Goal: Information Seeking & Learning: Learn about a topic

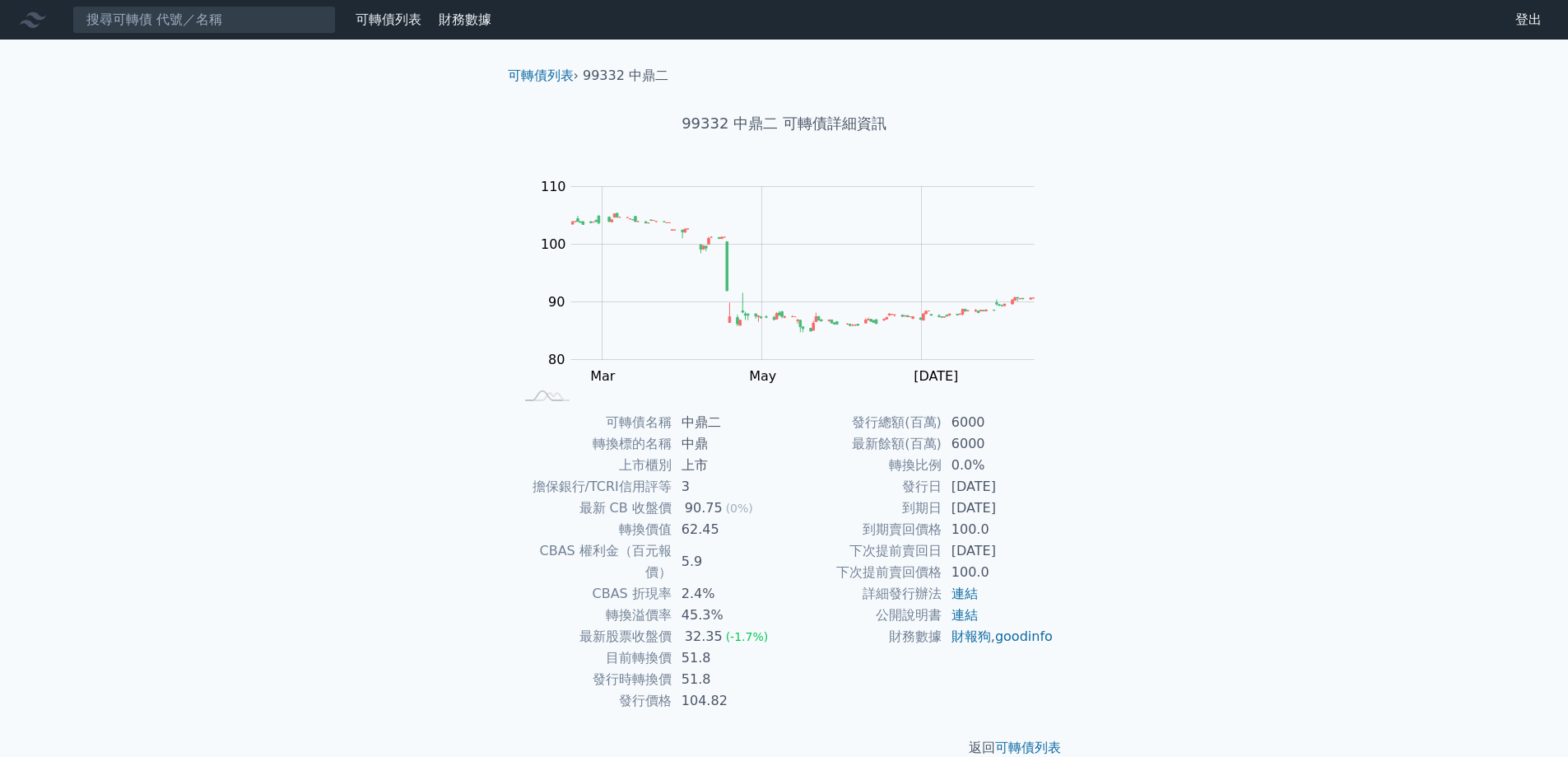
click at [387, 24] on link "可轉債列表" at bounding box center [388, 19] width 66 height 15
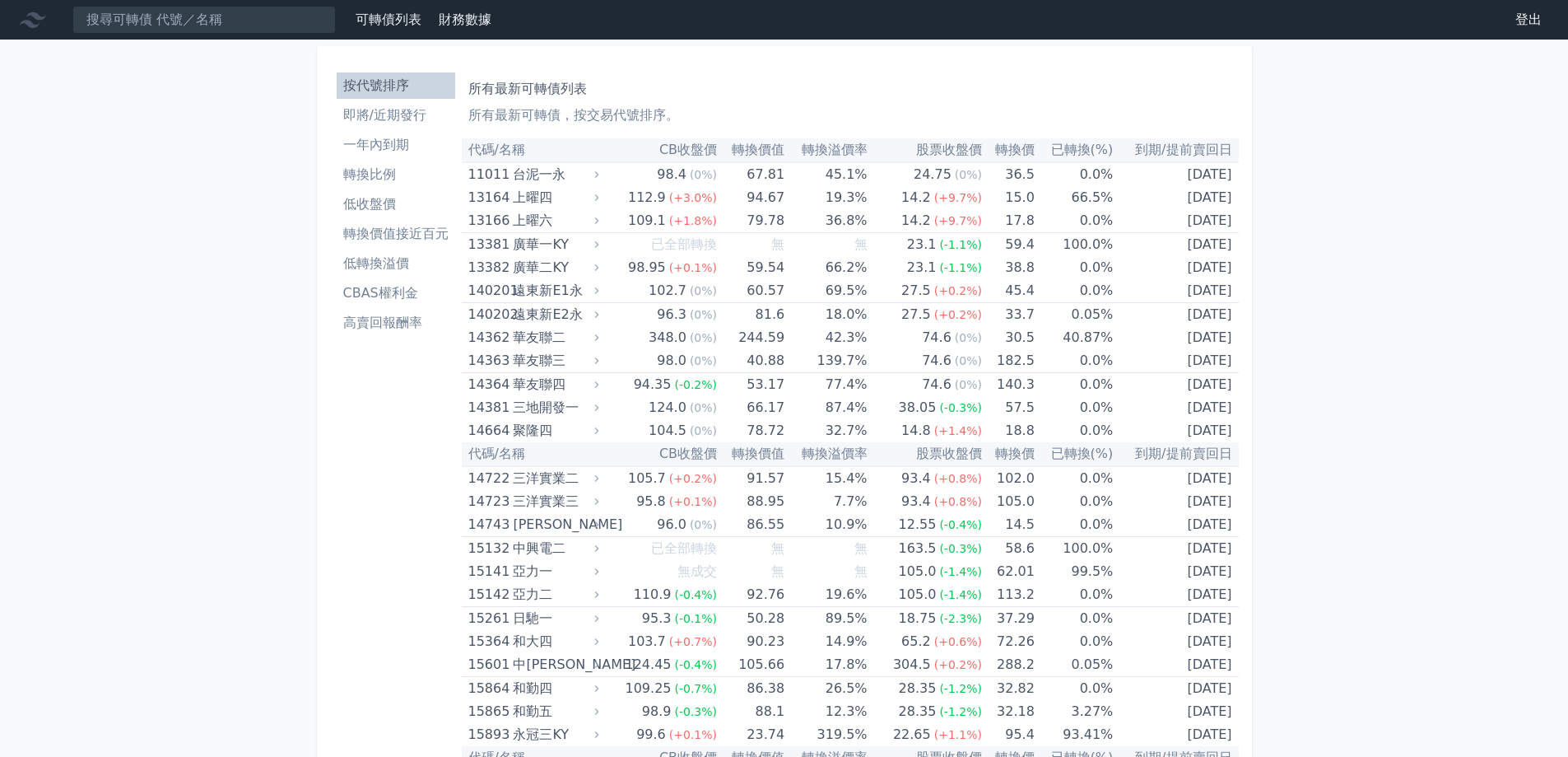
click at [393, 229] on li "轉換價值接近百元" at bounding box center [396, 234] width 119 height 20
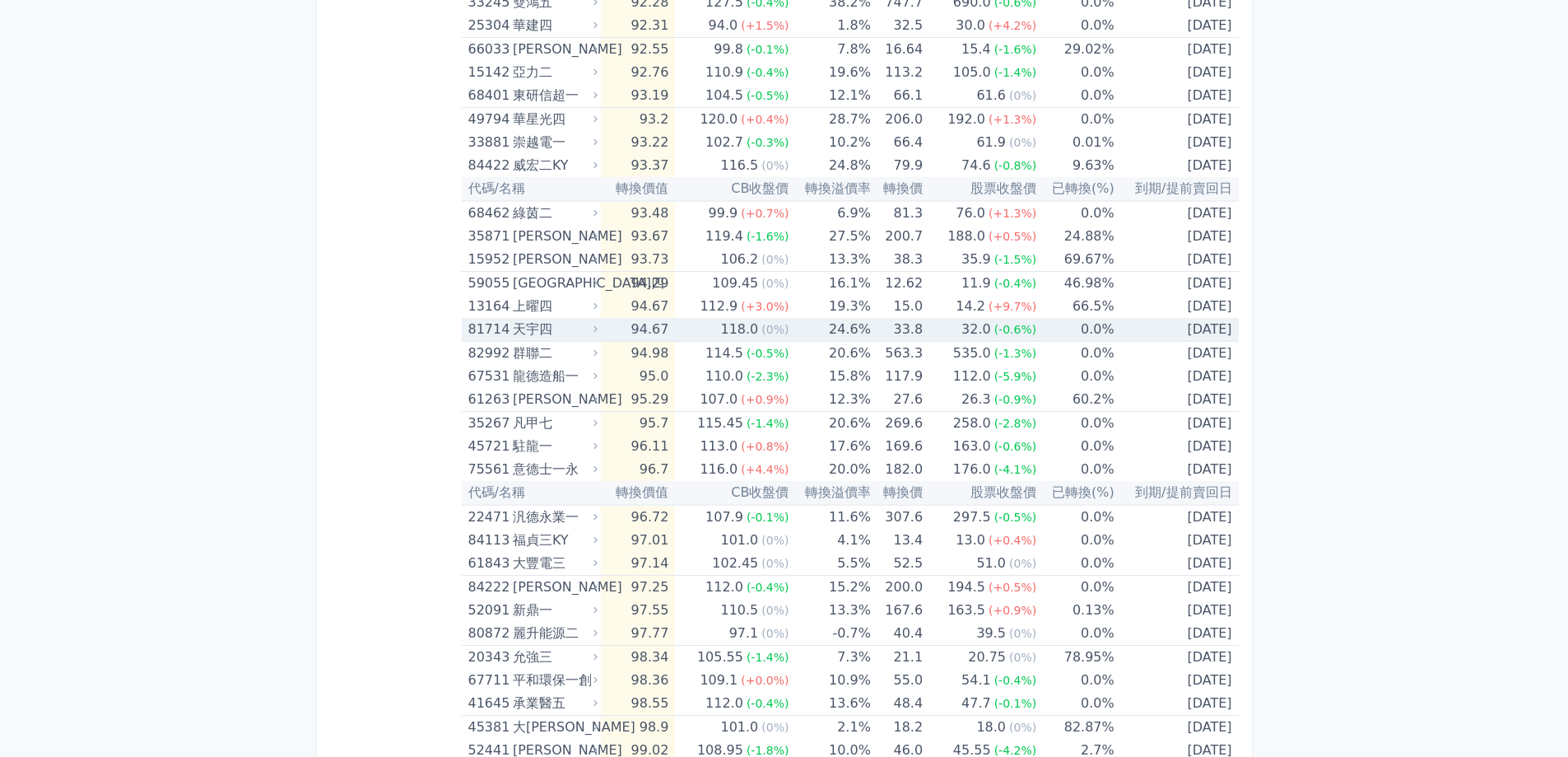
scroll to position [1921, 0]
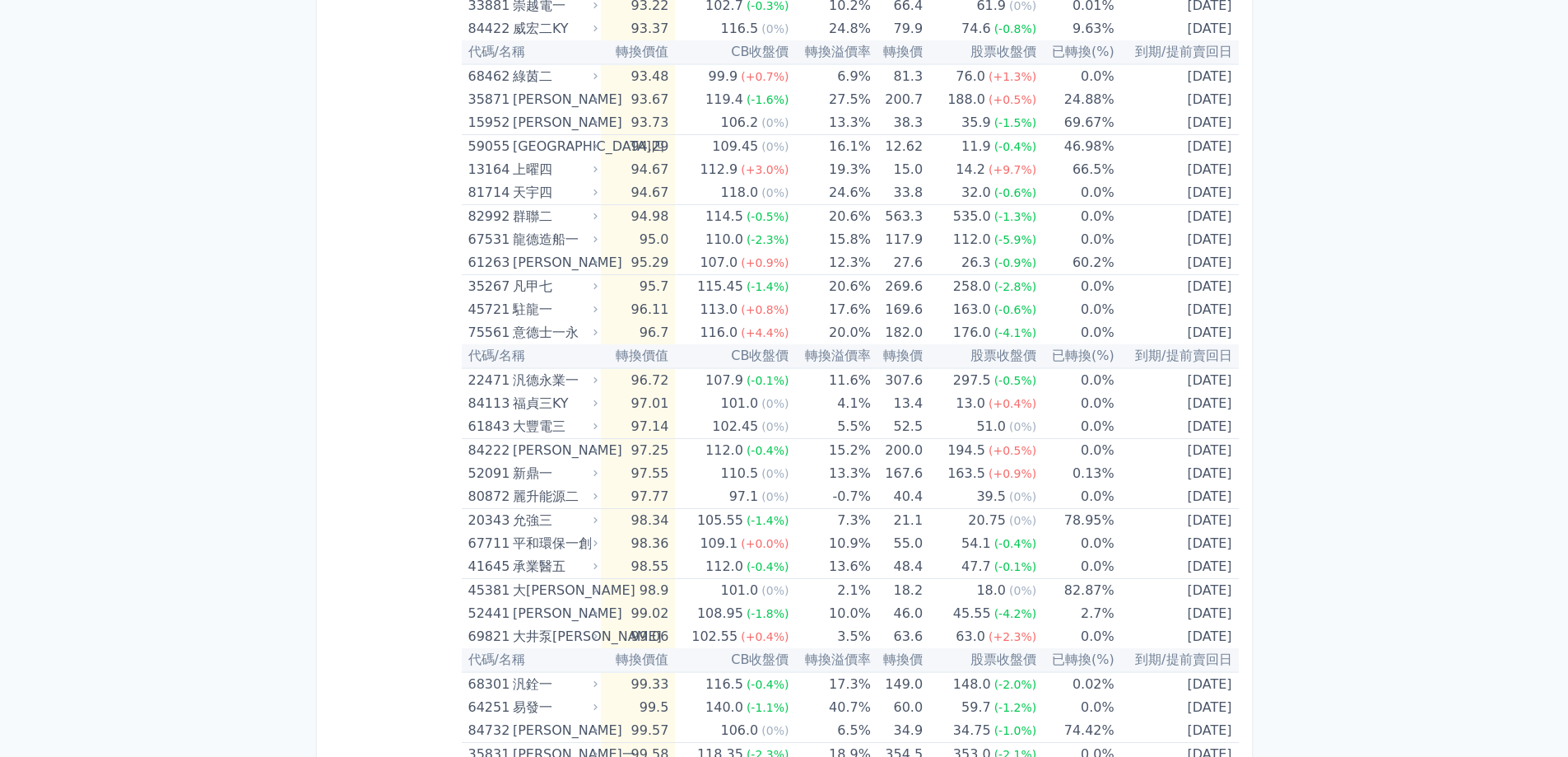
click at [362, 357] on div "按代號排序 即將/近期發行 一年內到期 轉換比例 低收盤價 轉換價值接近百元 低轉換溢價 CBAS權利金 高賣回報酬率" at bounding box center [396, 27] width 132 height 3766
click at [278, 223] on div "可轉債列表 財務數據 可轉債列表 財務數據 登出 登出 按代號排序 即將/近期發行 一年內到期 轉換比例 低收盤價 轉換價值接近百元 低轉換溢價" at bounding box center [784, 8] width 1568 height 3858
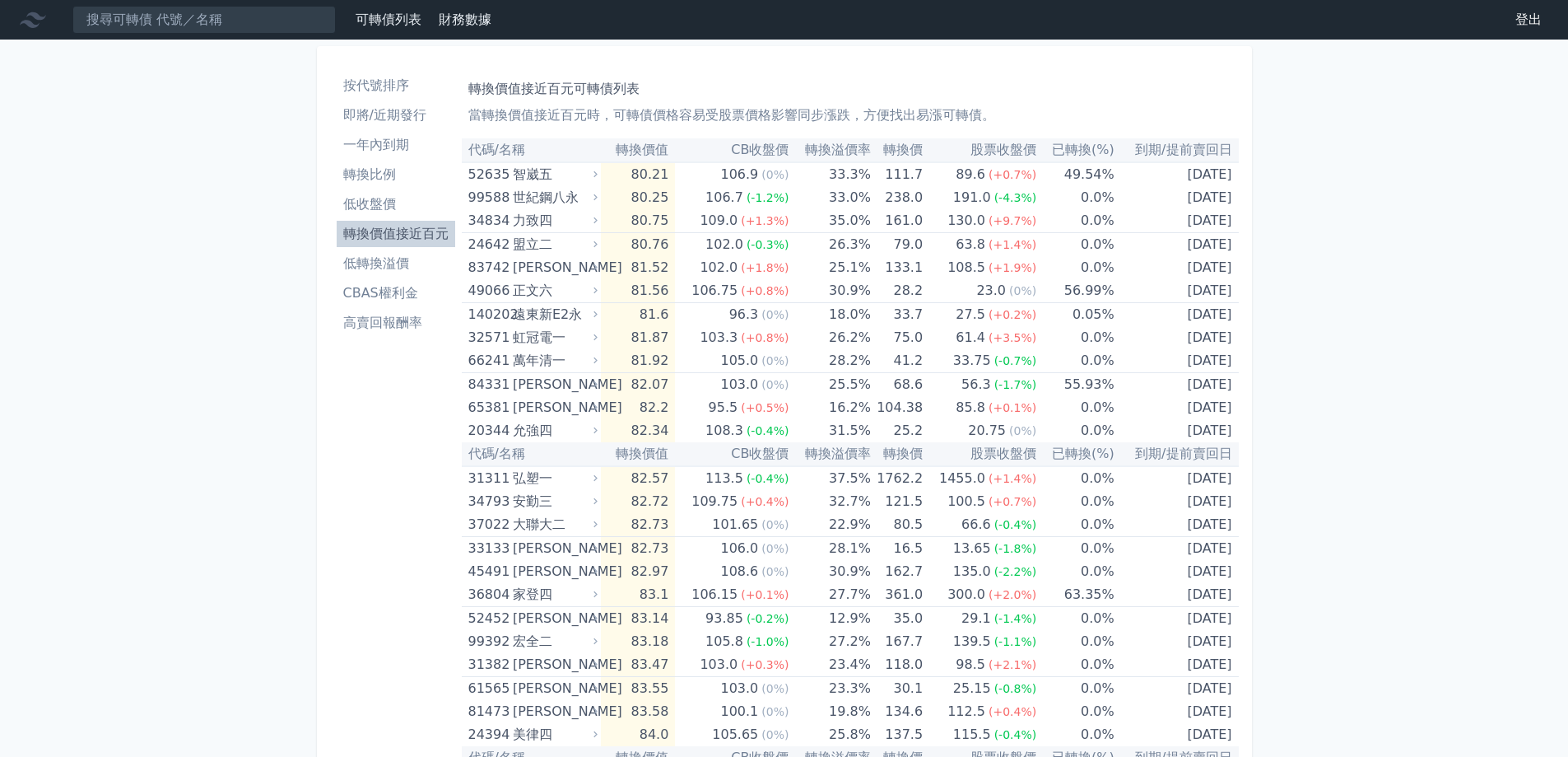
click at [389, 20] on link "可轉債列表" at bounding box center [388, 19] width 66 height 15
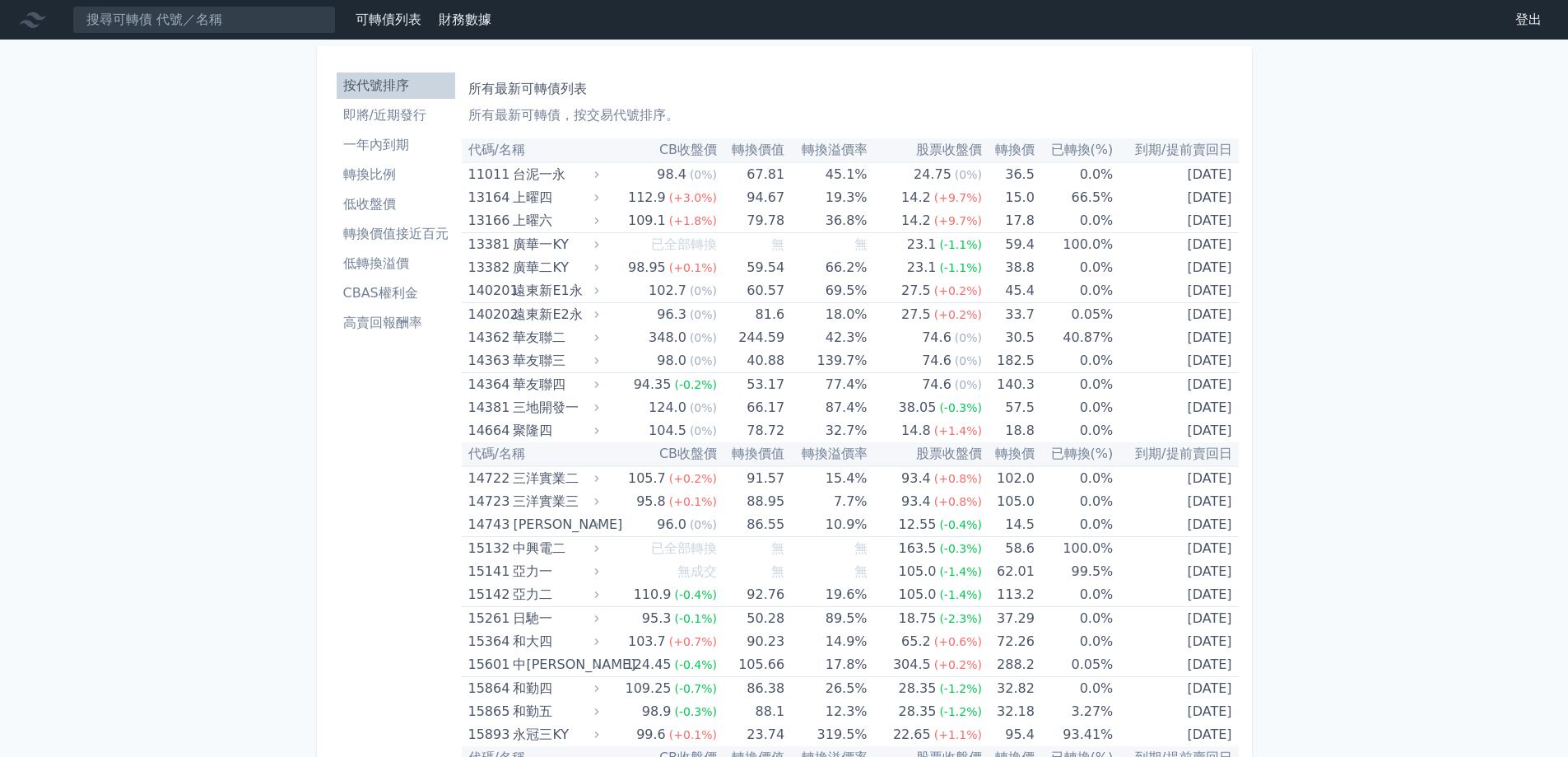
scroll to position [3535, 0]
